Goal: Information Seeking & Learning: Learn about a topic

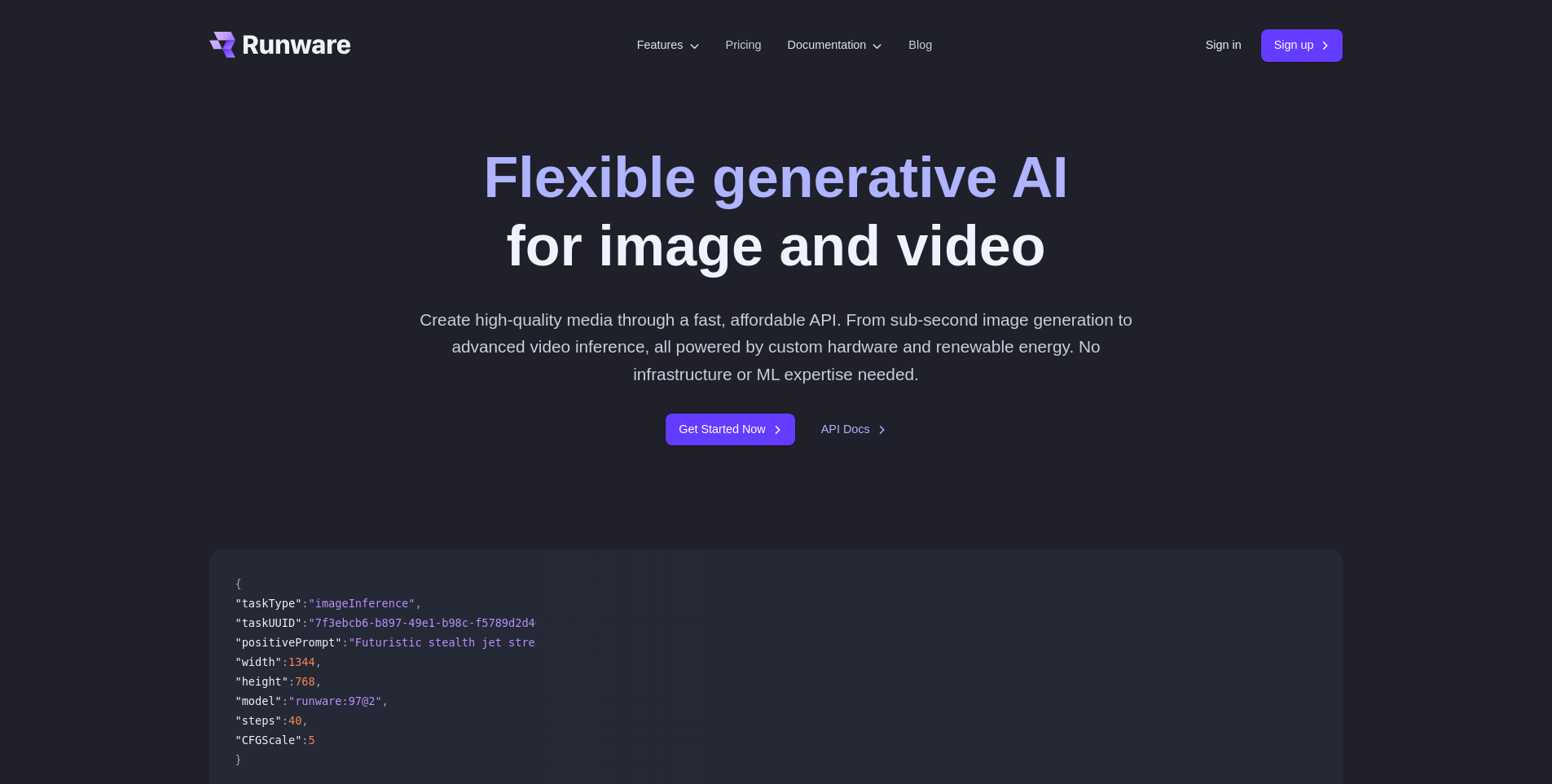
drag, startPoint x: 0, startPoint y: 0, endPoint x: 242, endPoint y: 316, distance: 398.0
click at [242, 316] on div "Flexible generative AI for image and video Create high-quality media through a …" at bounding box center [776, 294] width 1134 height 303
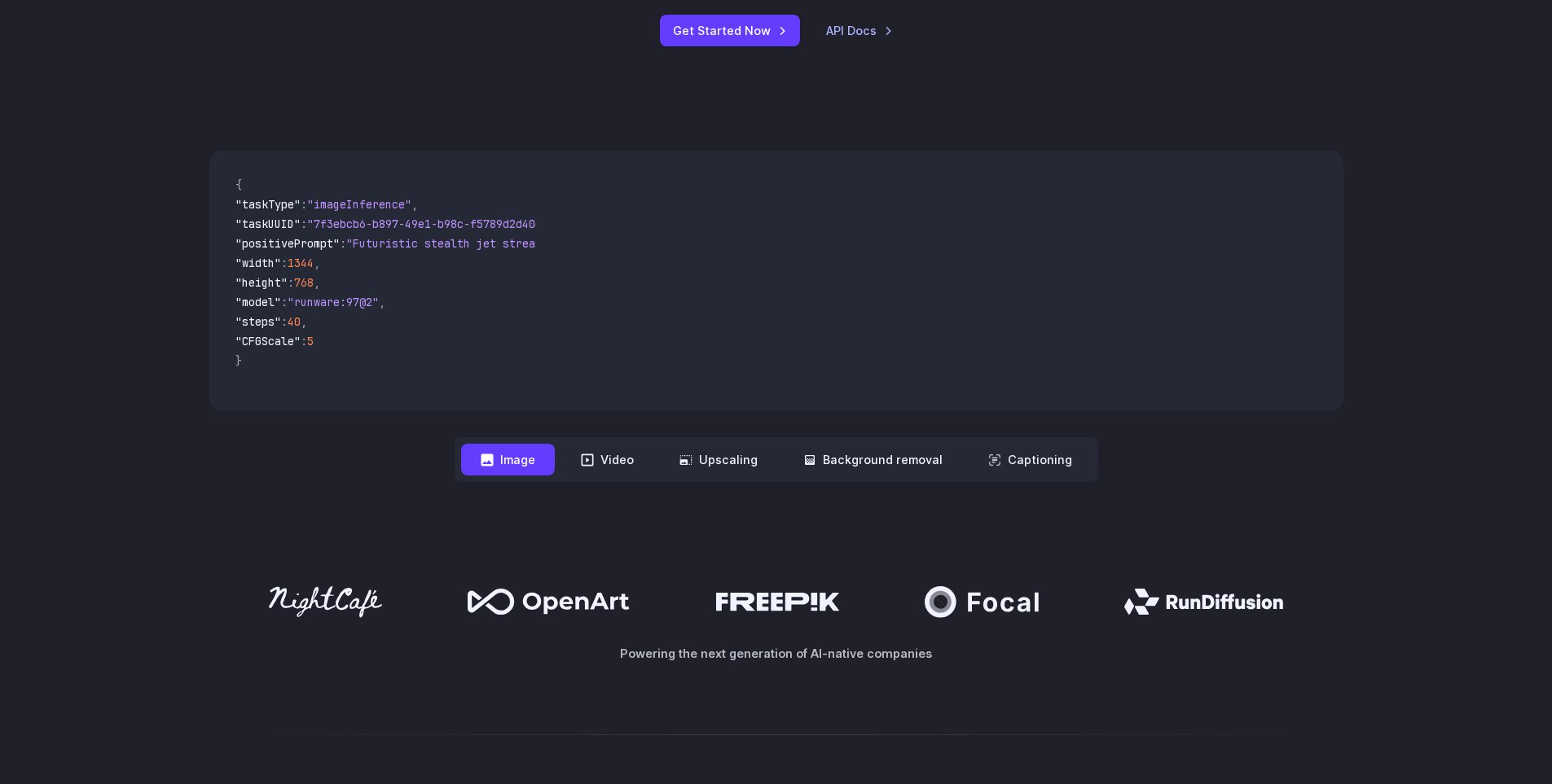
scroll to position [407, 0]
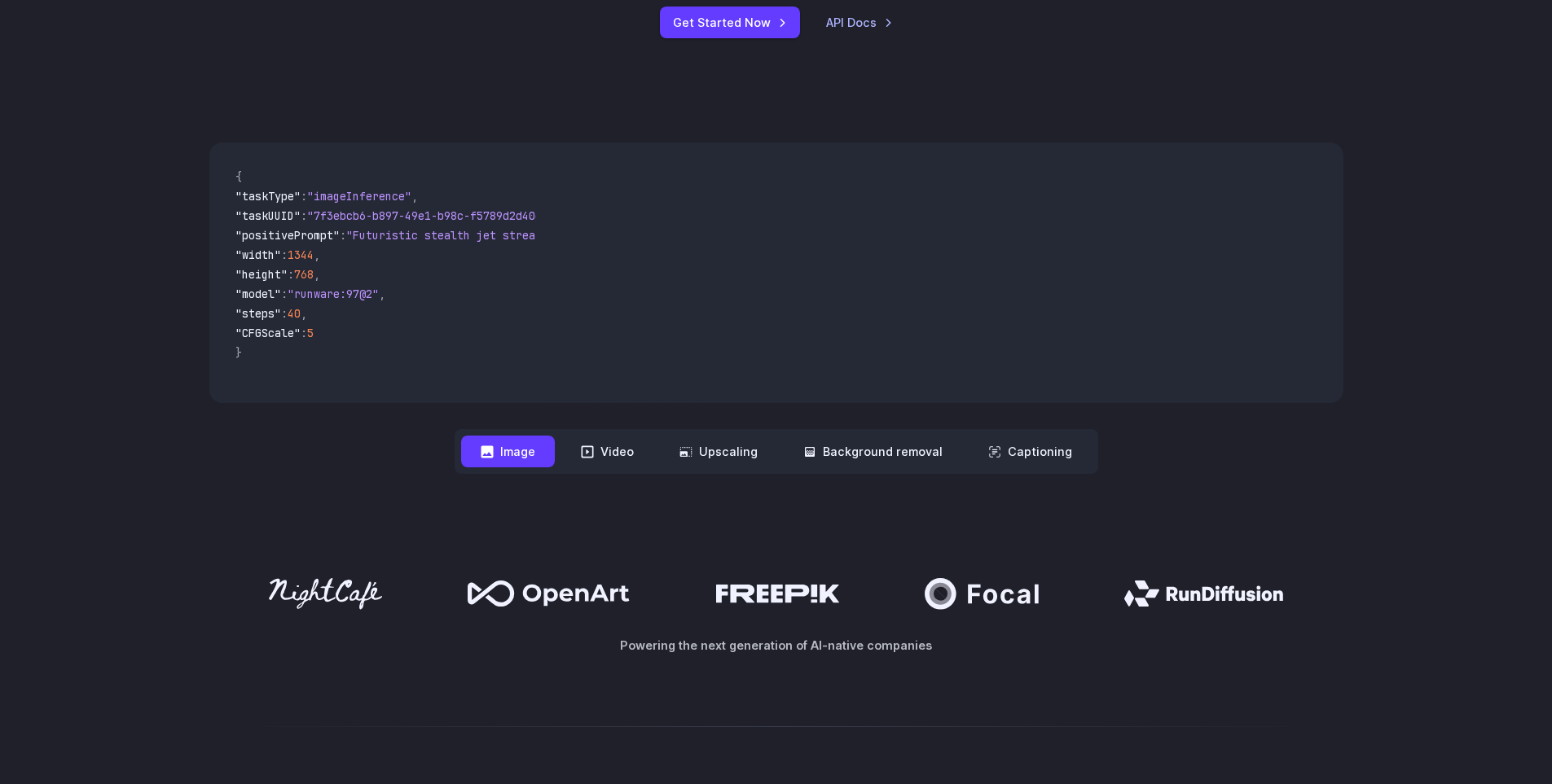
click at [176, 269] on div "**********" at bounding box center [776, 308] width 1552 height 436
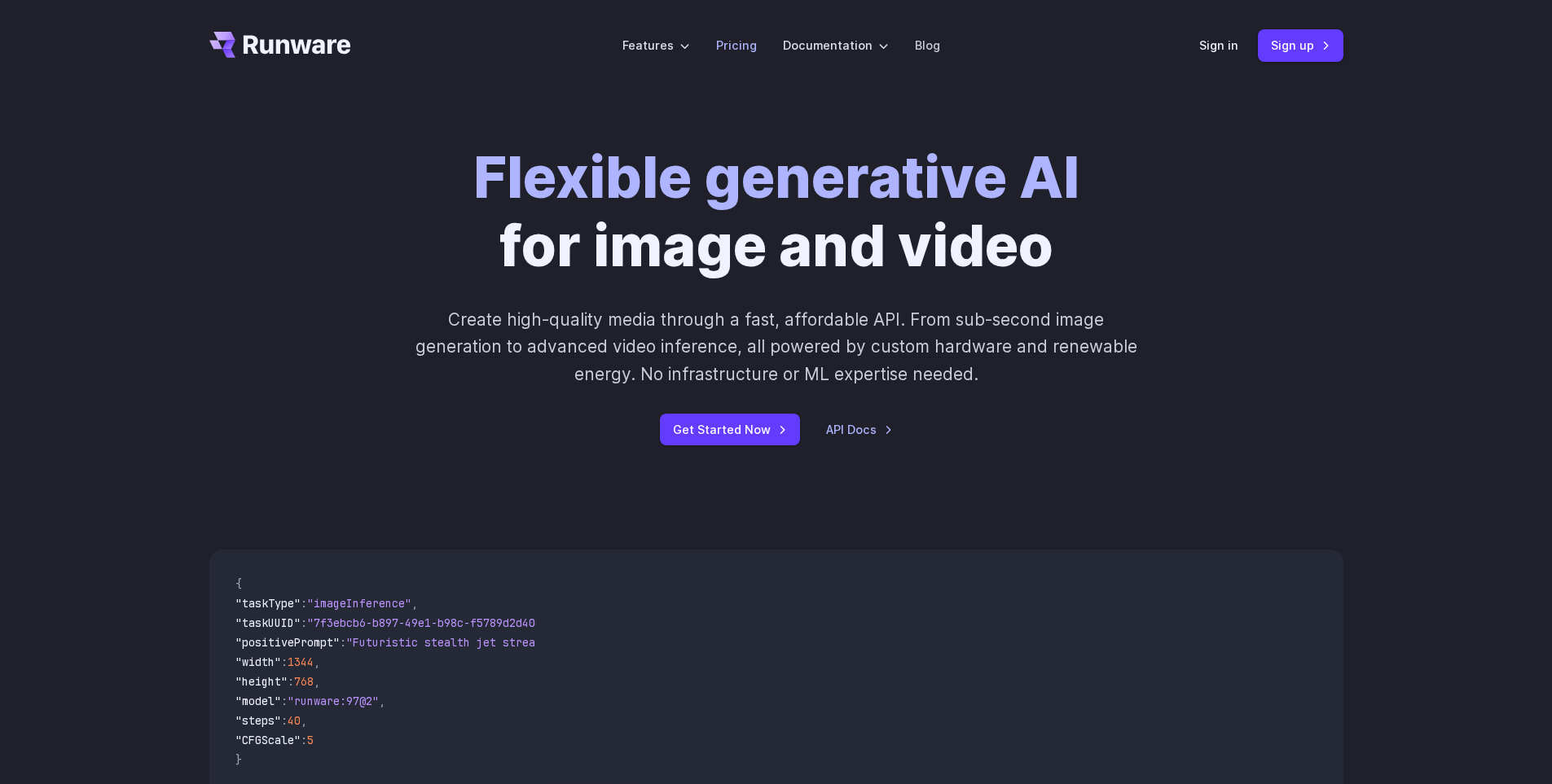
click at [749, 50] on link "Pricing" at bounding box center [736, 45] width 40 height 19
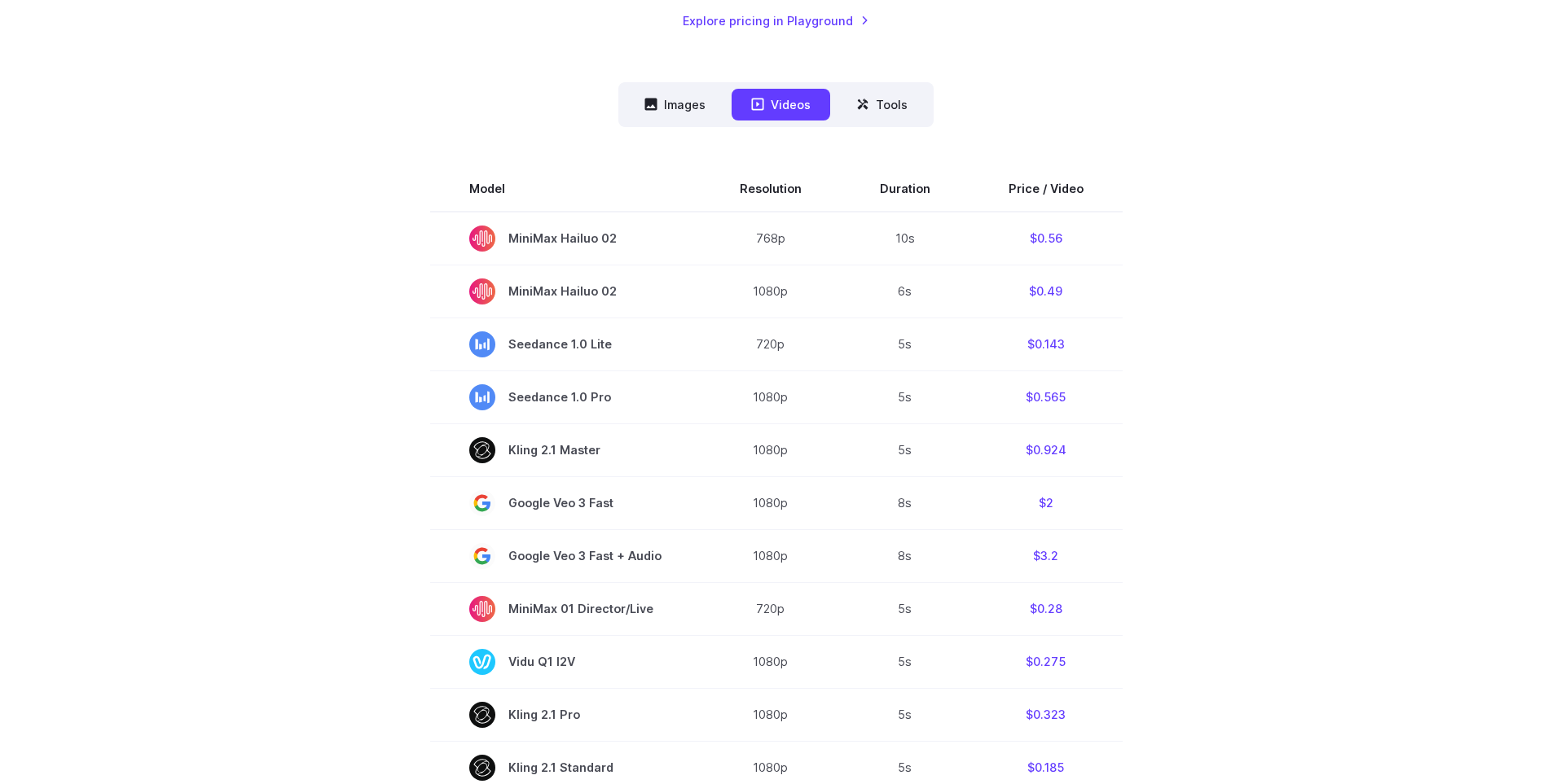
scroll to position [489, 0]
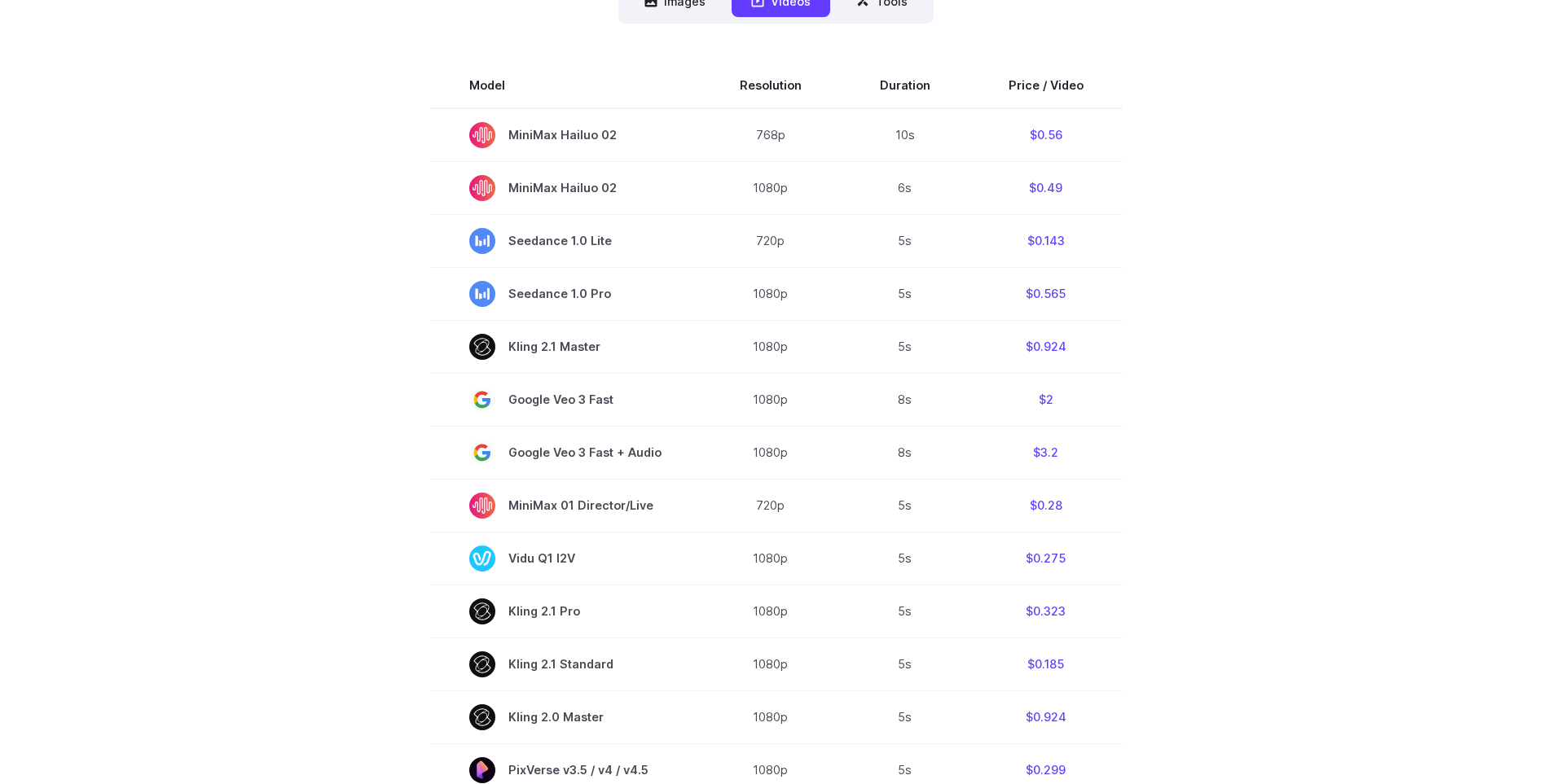
click at [371, 235] on section "Model Resolution Duration Price / Video MiniMax Hailuo 02 768p 10s $0.56 MiniMa…" at bounding box center [776, 615] width 1134 height 1105
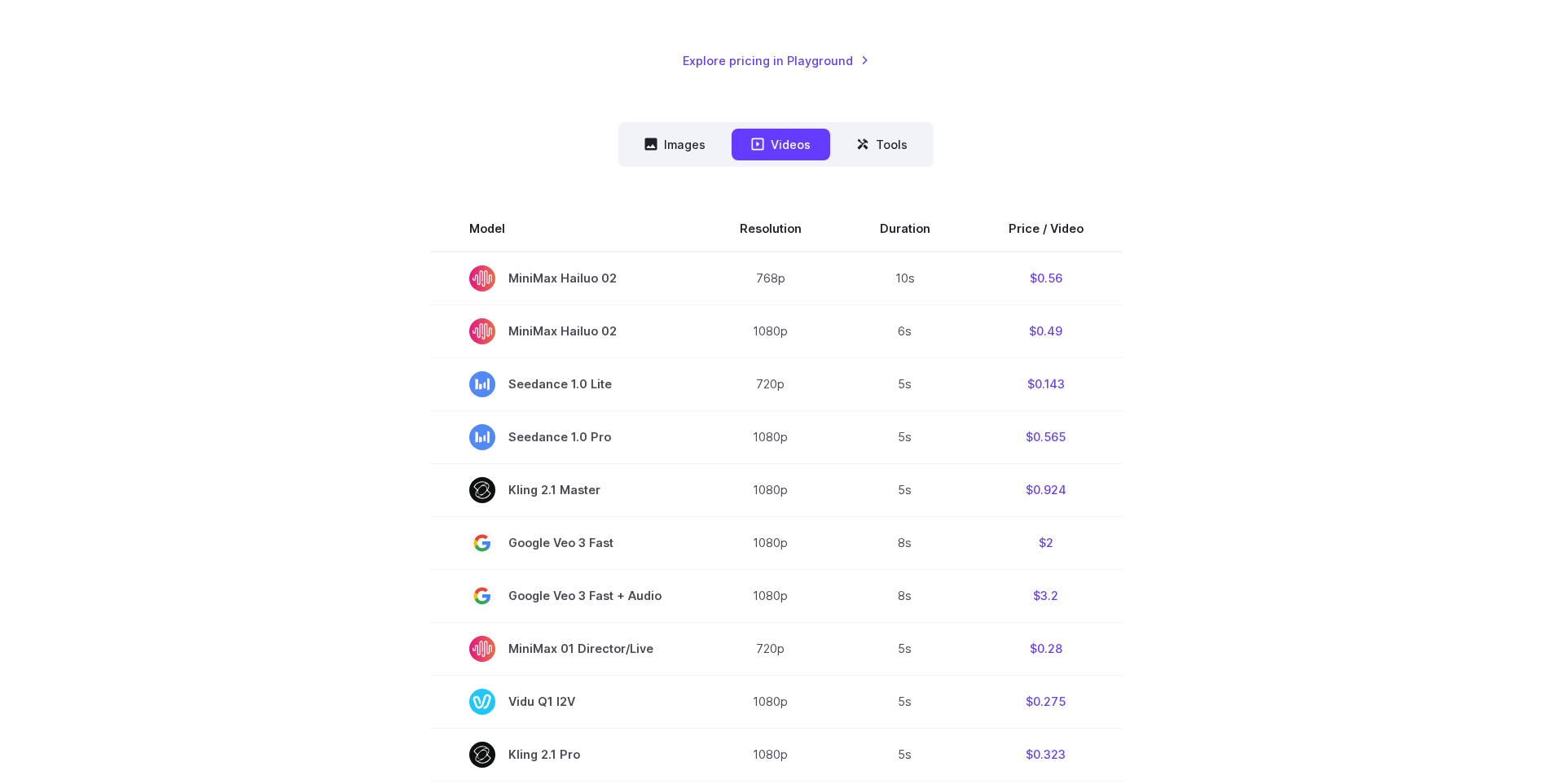
scroll to position [244, 0]
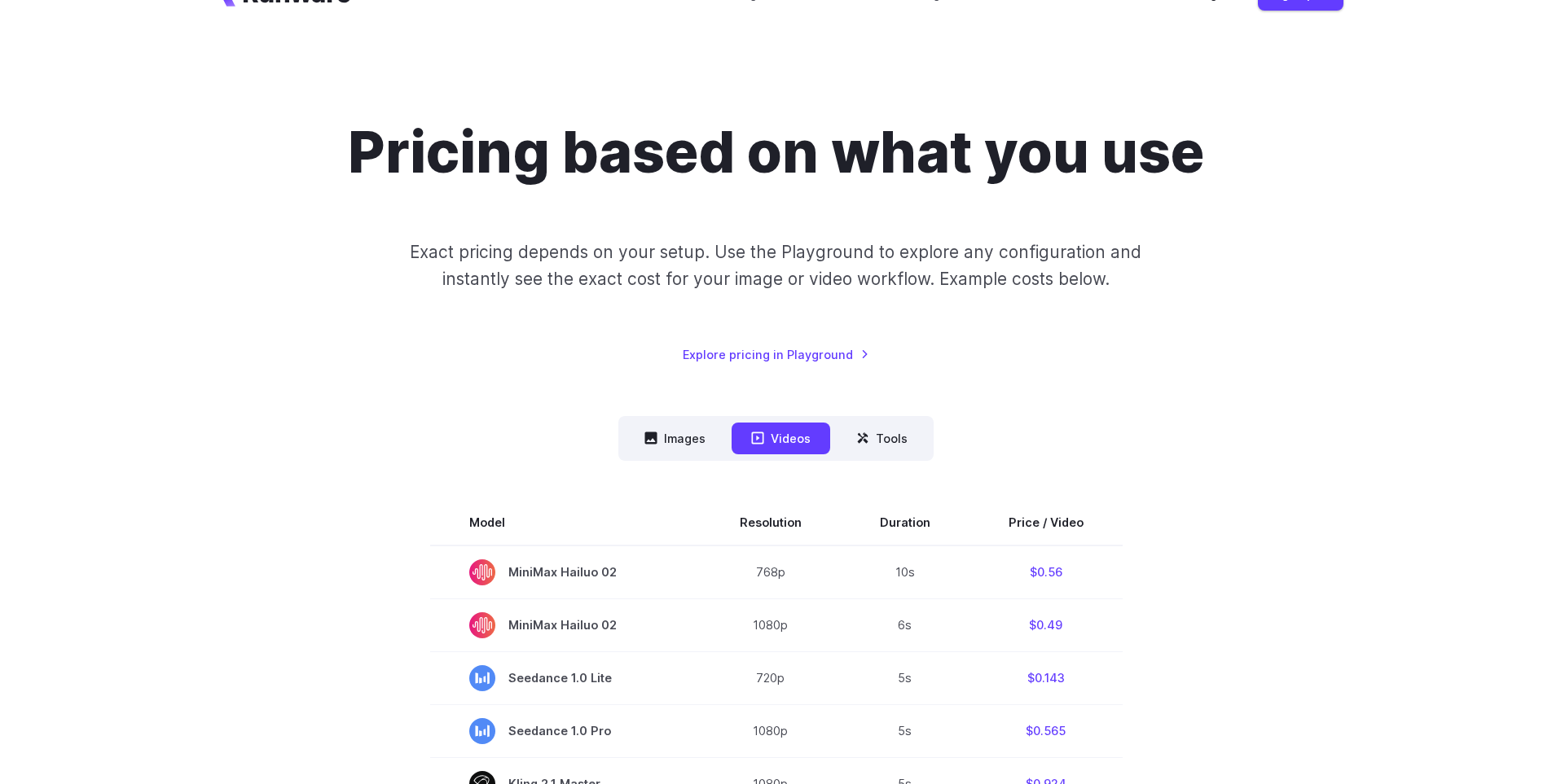
scroll to position [0, 0]
